Goal: Book appointment/travel/reservation

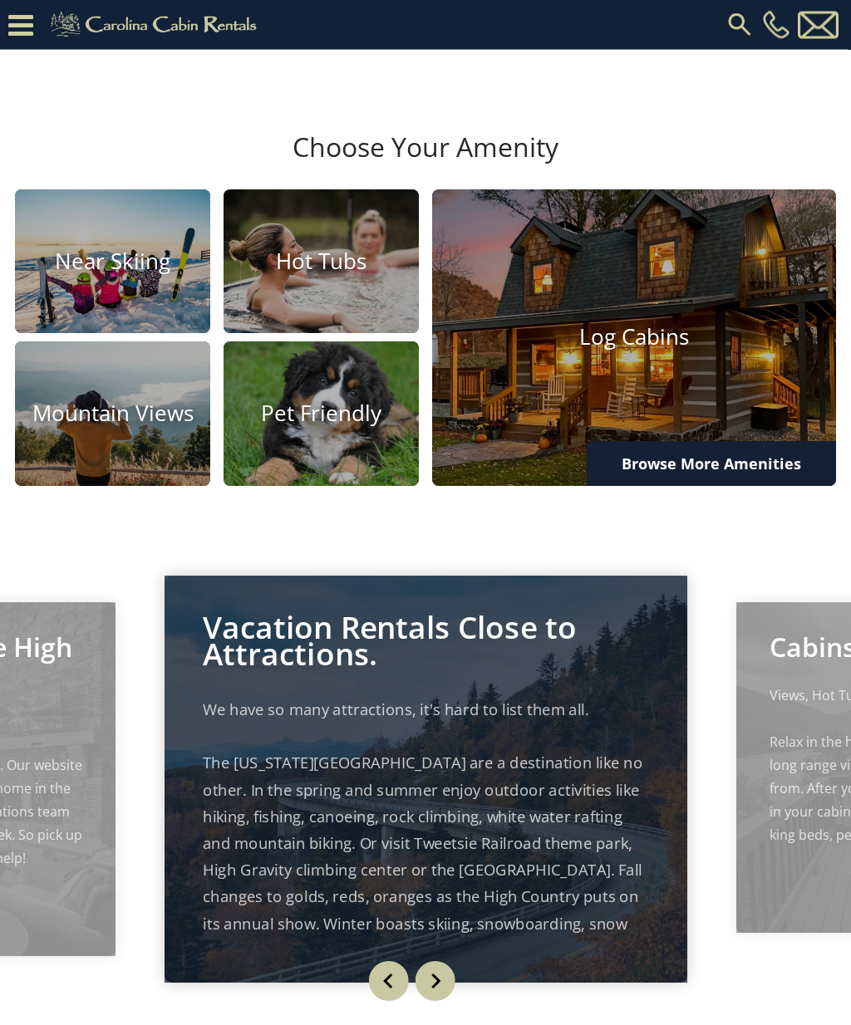
scroll to position [864, 0]
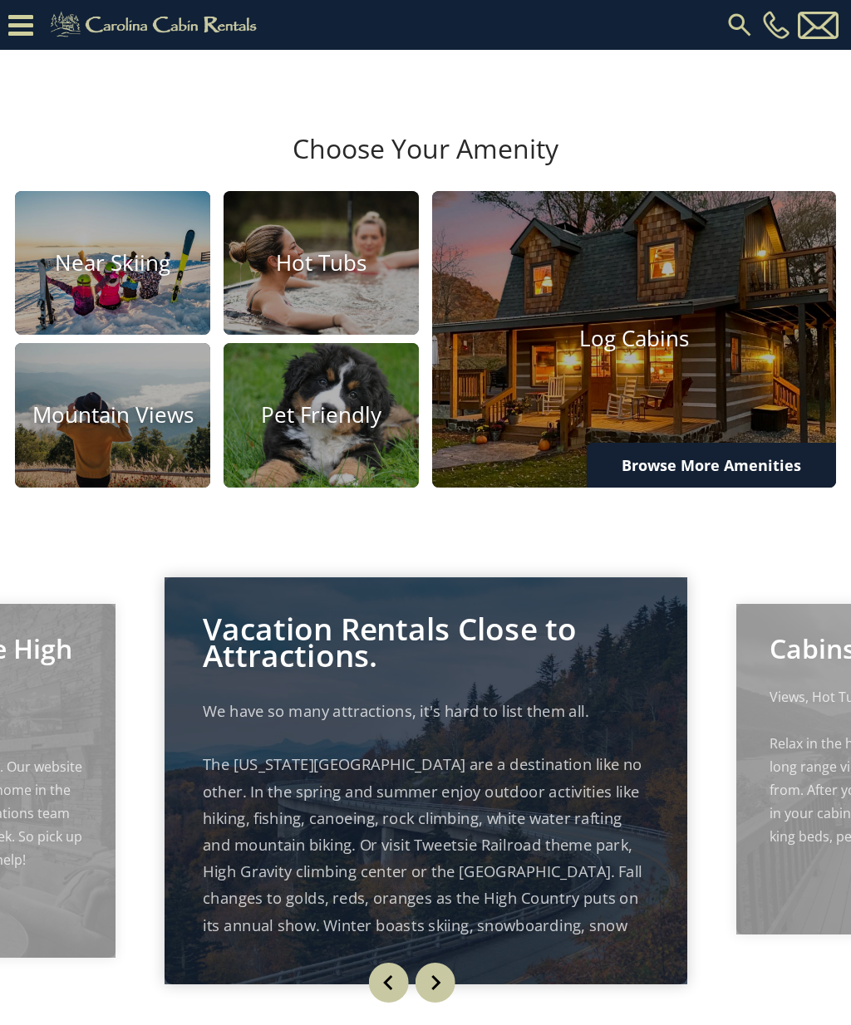
click at [764, 425] on img at bounding box center [634, 339] width 404 height 297
click at [749, 443] on link "Browse More Amenities" at bounding box center [711, 465] width 249 height 45
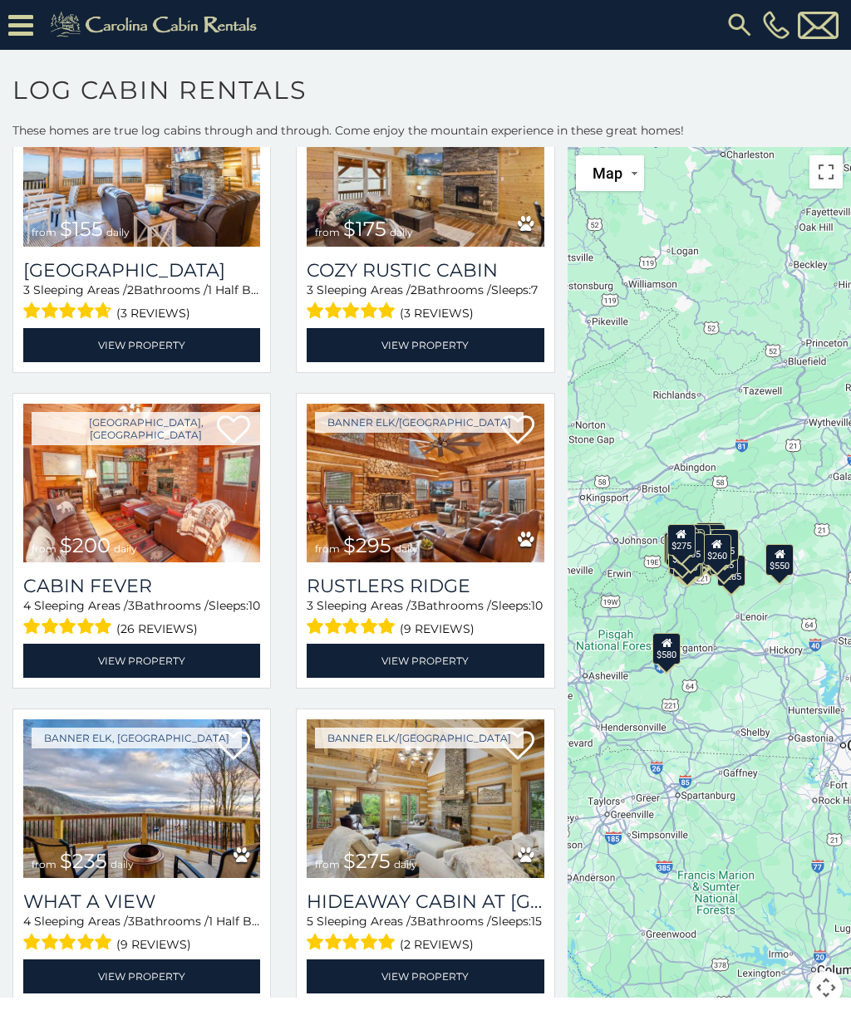
scroll to position [3945, 0]
click at [204, 853] on img at bounding box center [141, 799] width 237 height 159
click at [239, 845] on link at bounding box center [241, 855] width 17 height 25
click at [188, 856] on img at bounding box center [141, 799] width 237 height 159
click at [248, 858] on icon at bounding box center [241, 855] width 17 height 17
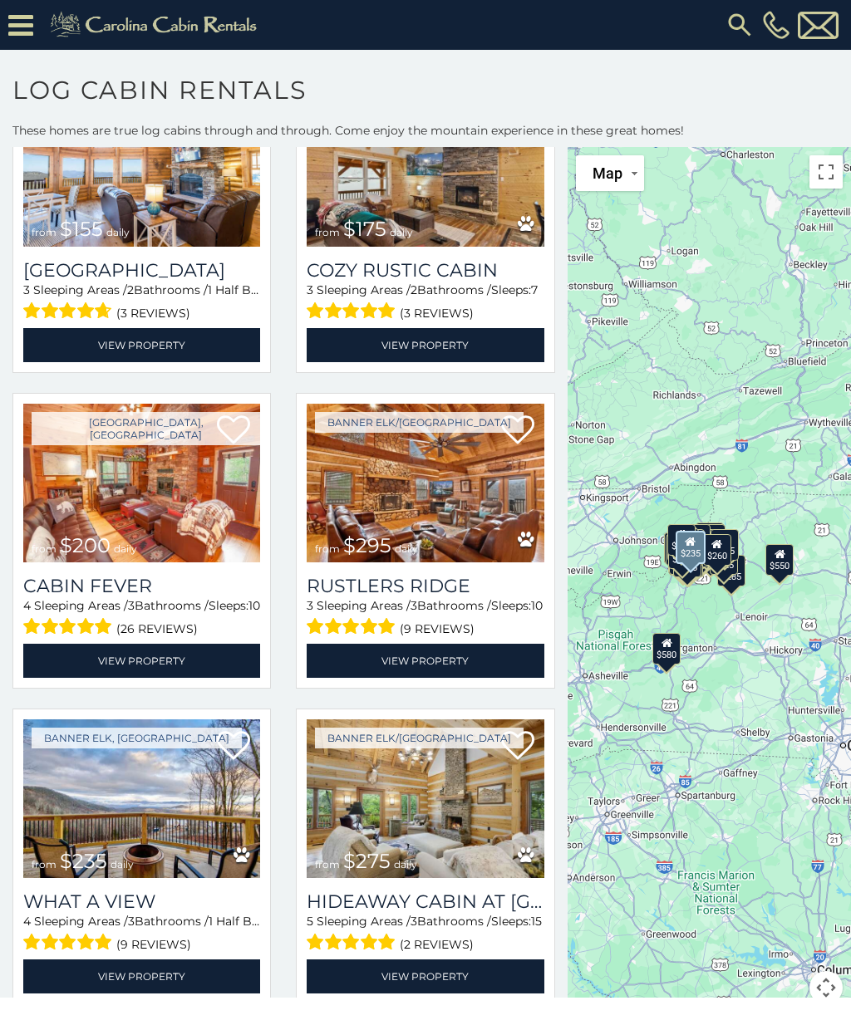
click at [238, 859] on icon at bounding box center [241, 855] width 17 height 17
click at [214, 835] on img at bounding box center [141, 799] width 237 height 159
click at [189, 852] on img at bounding box center [141, 799] width 237 height 159
click at [169, 979] on link "View Property" at bounding box center [141, 977] width 237 height 34
click at [130, 990] on link "View Property" at bounding box center [141, 977] width 237 height 34
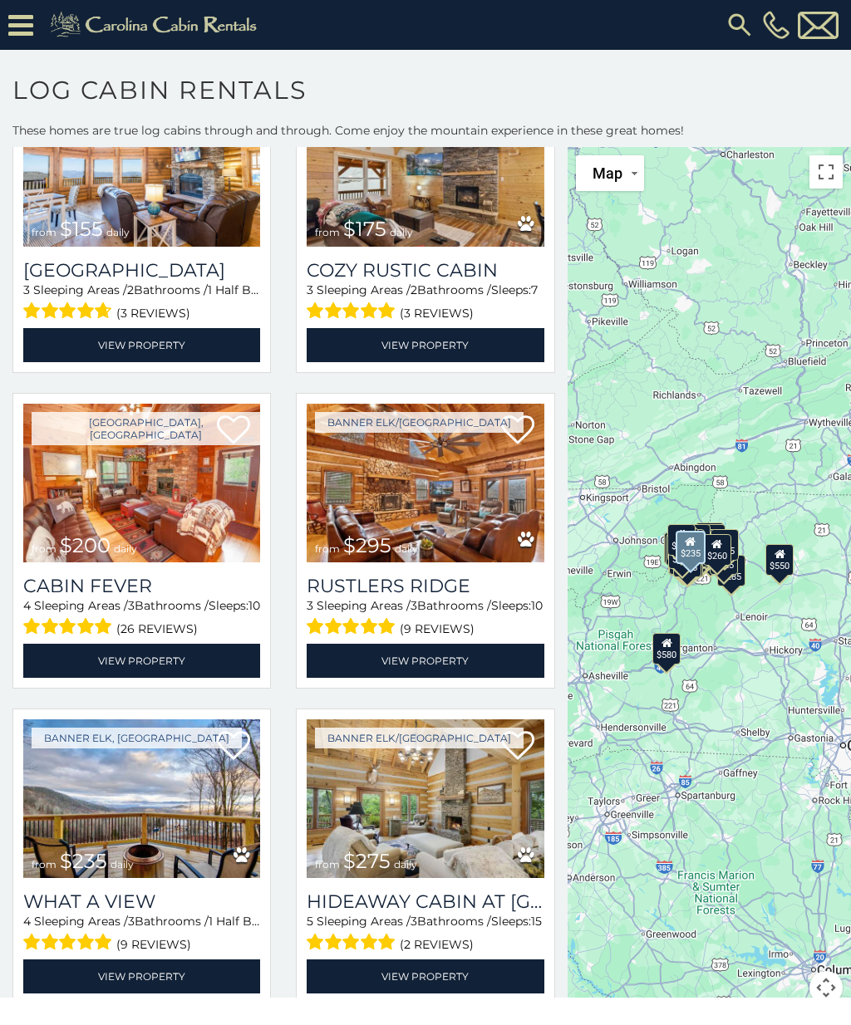
click at [128, 990] on link "View Property" at bounding box center [141, 977] width 237 height 34
